Goal: Information Seeking & Learning: Learn about a topic

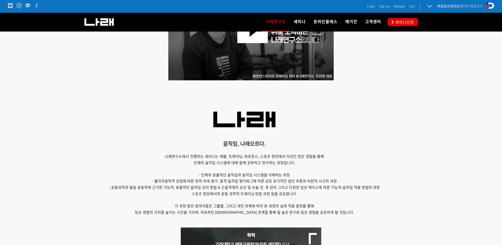
scroll to position [265, 0]
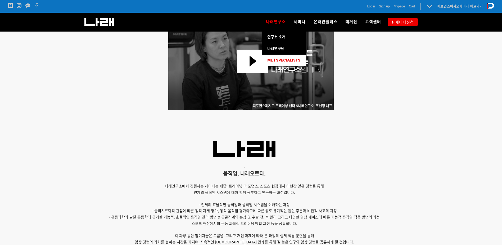
click at [285, 64] on link "ML l SPECIALISTS" at bounding box center [284, 61] width 44 height 12
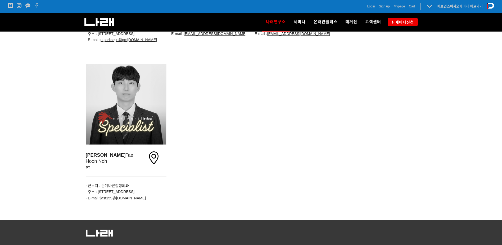
drag, startPoint x: 427, startPoint y: 44, endPoint x: 444, endPoint y: 127, distance: 84.0
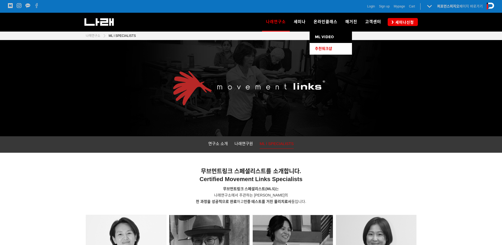
click at [332, 48] on span "추천워크샵" at bounding box center [323, 48] width 17 height 5
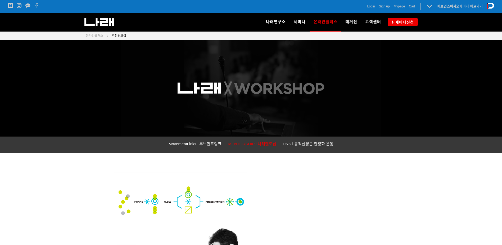
click at [260, 144] on span "MENTORSHIP l 나래멘토십" at bounding box center [252, 143] width 48 height 5
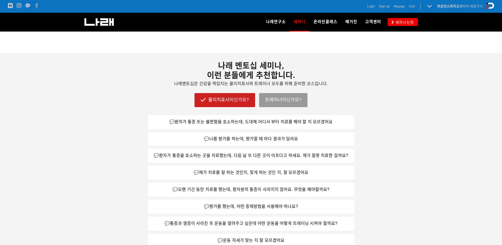
scroll to position [238, 0]
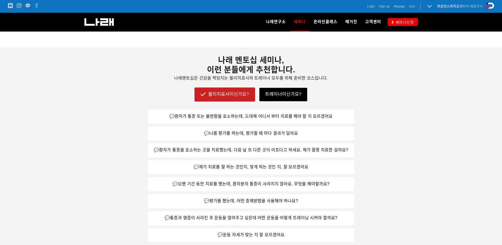
click at [284, 91] on link "트레이너이신가요?" at bounding box center [283, 94] width 48 height 14
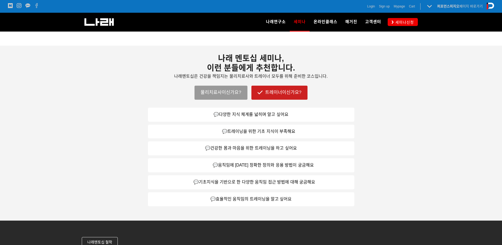
scroll to position [263, 0]
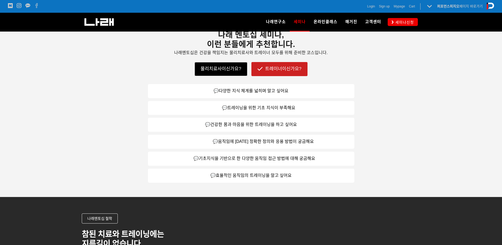
click at [230, 66] on link "물리치료사이신가요?" at bounding box center [221, 69] width 53 height 14
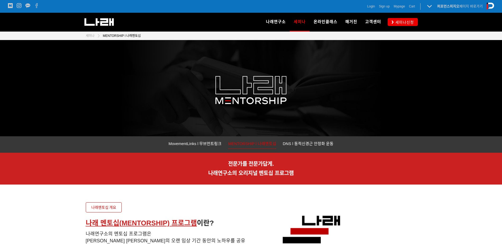
drag, startPoint x: 143, startPoint y: 102, endPoint x: 154, endPoint y: 92, distance: 14.6
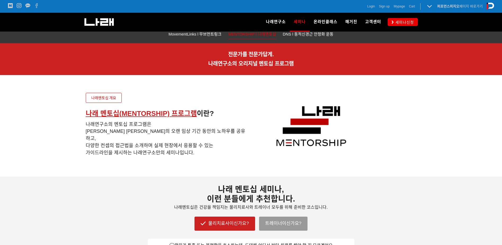
scroll to position [79, 0]
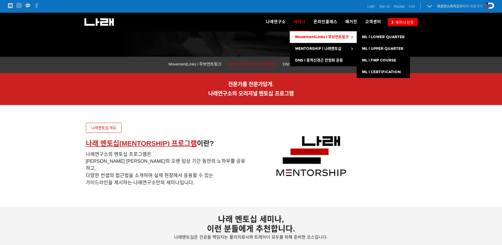
click at [312, 37] on span "MovementLinks l 무브먼트링크" at bounding box center [322, 37] width 54 height 5
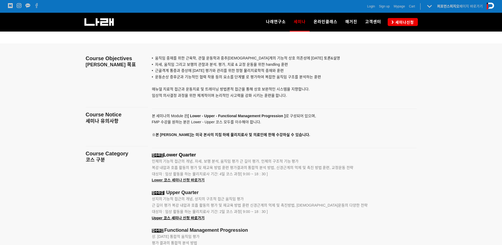
scroll to position [583, 0]
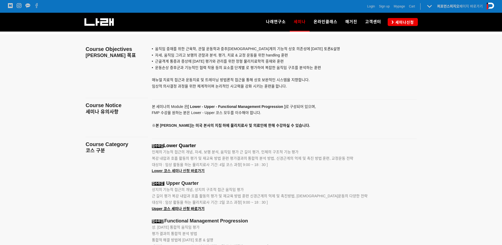
click at [43, 186] on div at bounding box center [251, 218] width 502 height 368
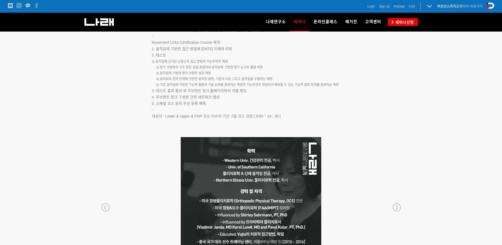
scroll to position [927, 0]
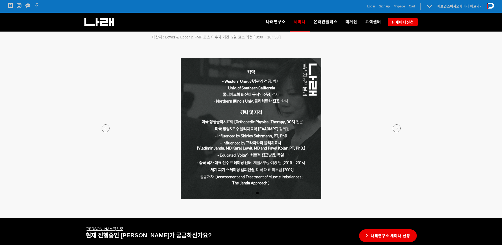
click at [396, 199] on div at bounding box center [251, 199] width 312 height 0
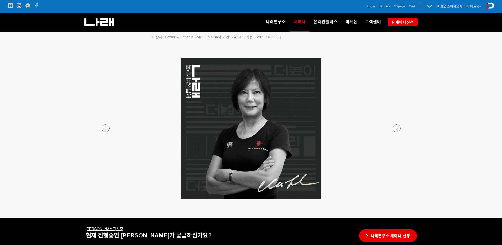
click at [103, 199] on div at bounding box center [251, 199] width 312 height 0
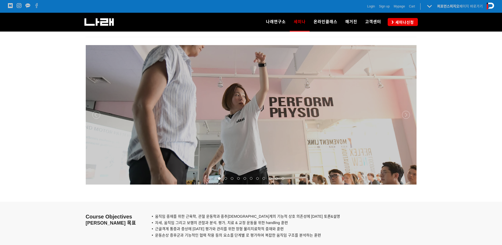
scroll to position [424, 0]
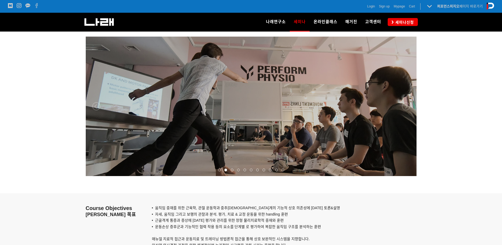
click at [406, 176] on div at bounding box center [251, 176] width 331 height 0
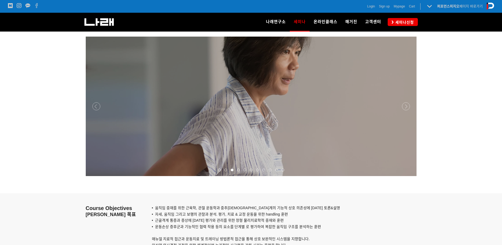
click at [406, 176] on div at bounding box center [251, 176] width 331 height 0
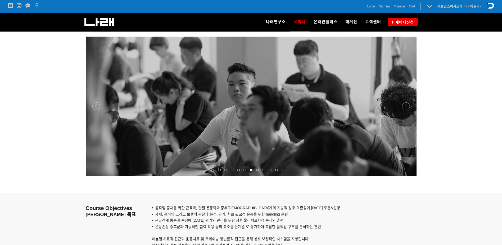
click at [406, 176] on div at bounding box center [251, 176] width 331 height 0
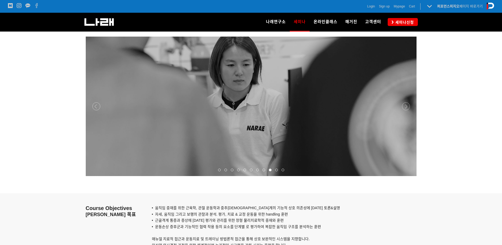
click at [407, 176] on div at bounding box center [251, 176] width 331 height 0
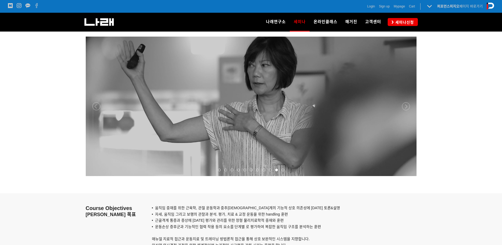
click at [407, 176] on div at bounding box center [251, 176] width 331 height 0
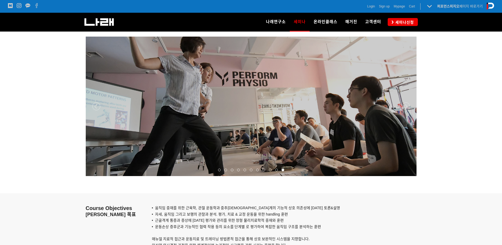
click at [407, 176] on div at bounding box center [251, 176] width 331 height 0
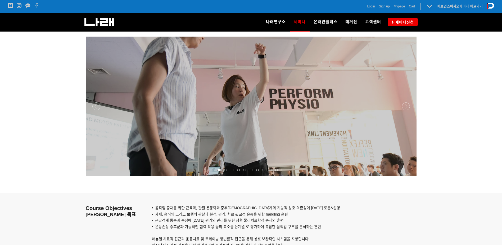
click at [407, 176] on div at bounding box center [251, 176] width 331 height 0
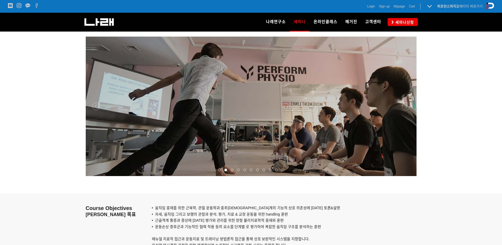
click at [407, 176] on div at bounding box center [251, 176] width 331 height 0
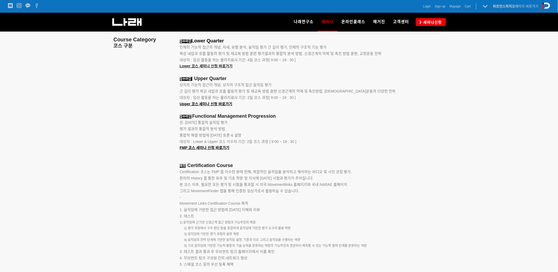
scroll to position [686, 0]
